Goal: Information Seeking & Learning: Check status

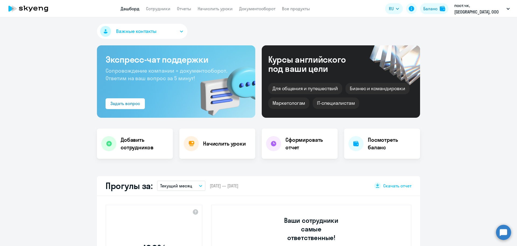
select select "30"
click at [260, 9] on link "Документооборот" at bounding box center [257, 8] width 36 height 5
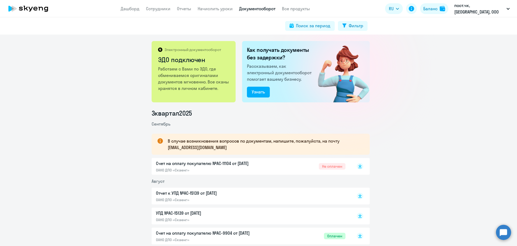
click at [238, 164] on p "Счет на оплату покупателю №AC-11104 от [DATE]" at bounding box center [212, 163] width 113 height 6
click at [188, 9] on link "Отчеты" at bounding box center [184, 8] width 14 height 5
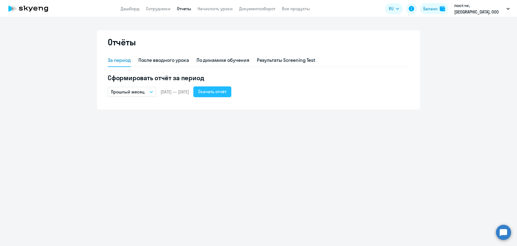
click at [227, 92] on div "Скачать отчёт" at bounding box center [212, 91] width 28 height 6
click at [155, 11] on app-menu-item-link "Сотрудники" at bounding box center [158, 8] width 25 height 7
click at [160, 8] on link "Сотрудники" at bounding box center [158, 8] width 25 height 5
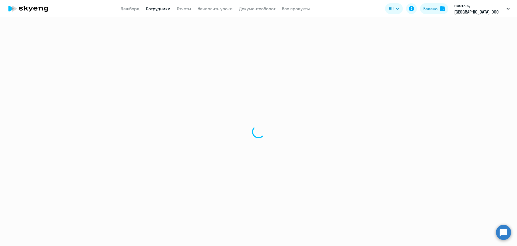
select select "30"
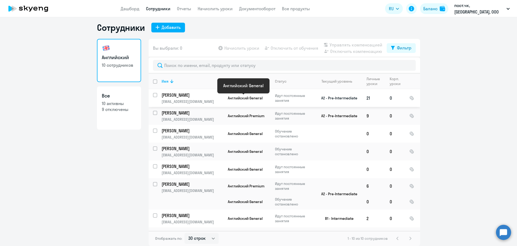
click at [253, 97] on span "Английский General" at bounding box center [245, 97] width 35 height 5
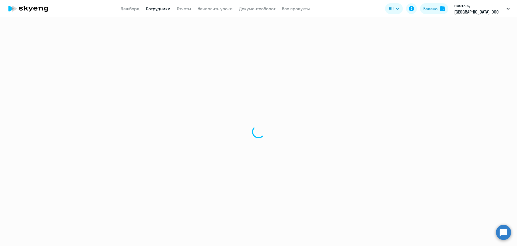
select select "english"
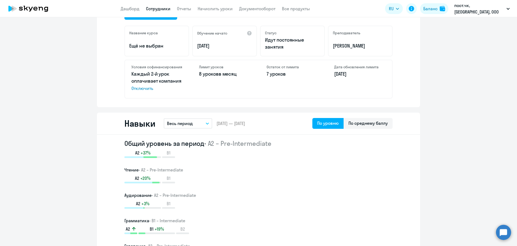
scroll to position [216, 0]
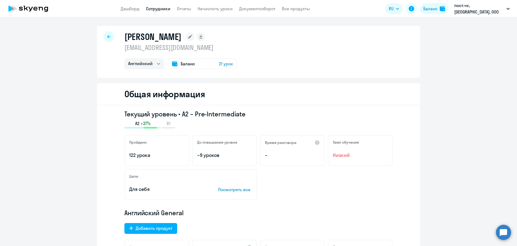
select select "30"
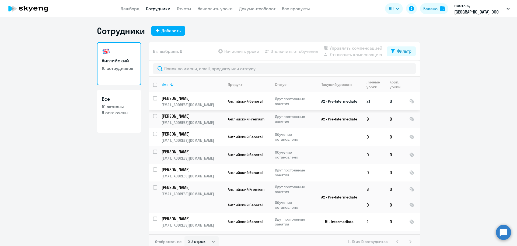
click at [271, 104] on td "Идут постоянные занятия" at bounding box center [292, 101] width 42 height 18
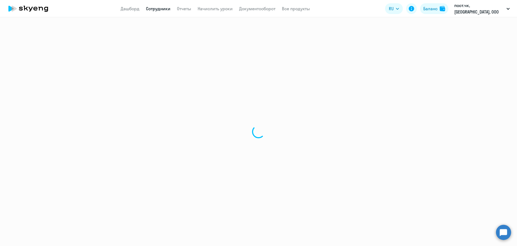
select select "english"
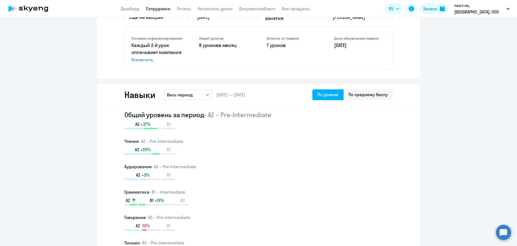
scroll to position [243, 0]
click at [202, 94] on button "Весь период" at bounding box center [188, 94] width 49 height 10
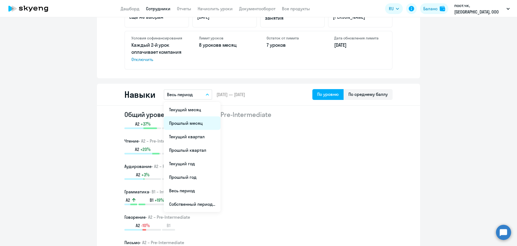
click at [194, 123] on li "Прошлый месяц" at bounding box center [192, 122] width 57 height 13
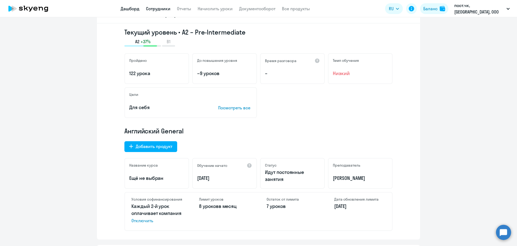
scroll to position [81, 0]
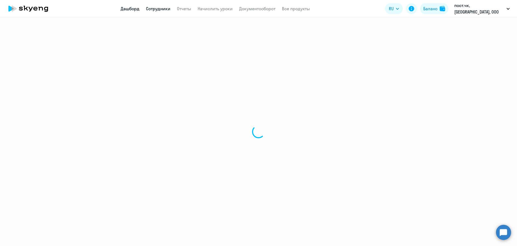
select select "30"
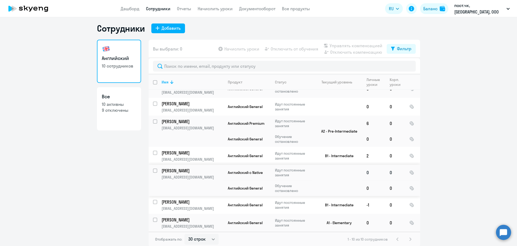
scroll to position [3, 0]
click at [140, 6] on link "Дашборд" at bounding box center [130, 8] width 19 height 5
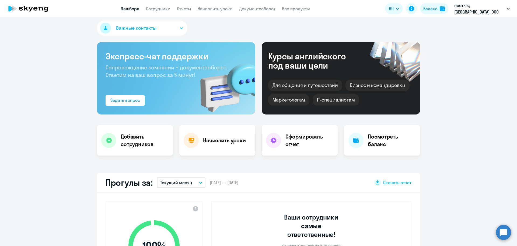
scroll to position [30, 0]
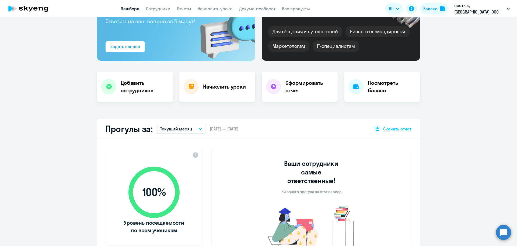
select select "30"
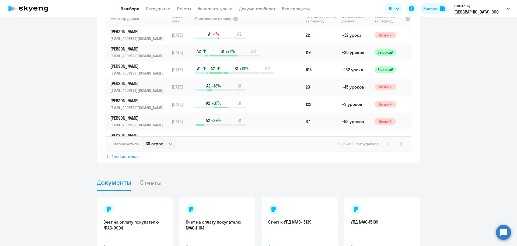
scroll to position [437, 0]
